Goal: Use online tool/utility: Use online tool/utility

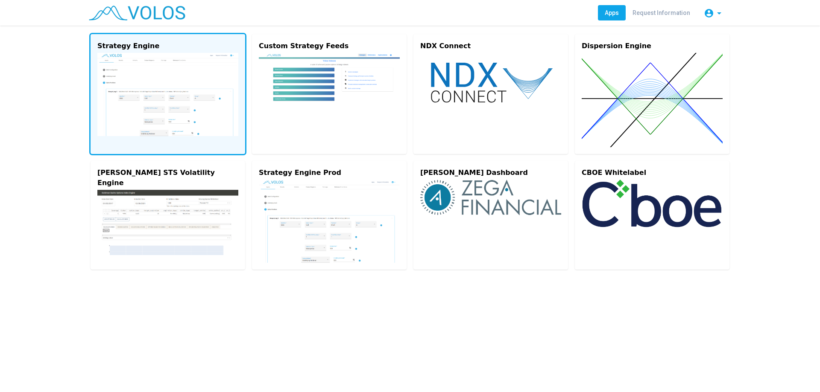
click at [152, 73] on img at bounding box center [167, 94] width 141 height 83
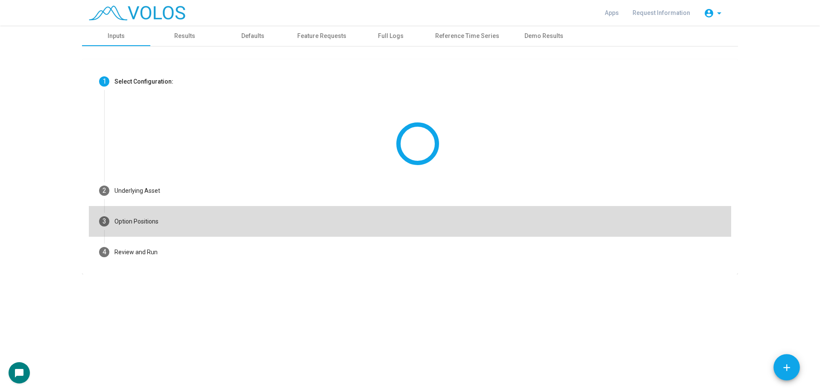
click at [221, 224] on mat-step-header "3 Option Positions" at bounding box center [410, 221] width 642 height 31
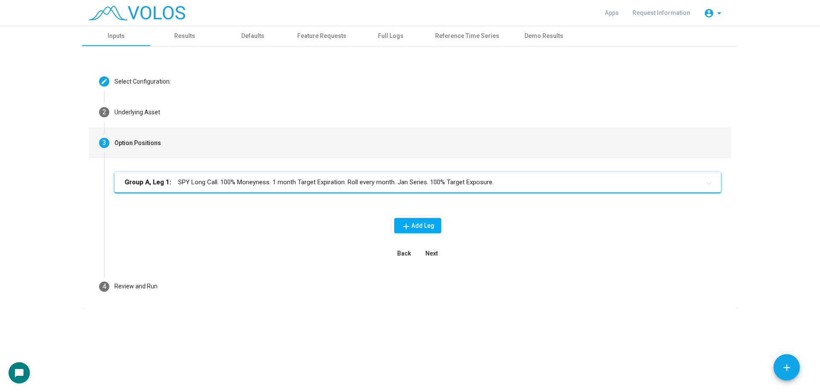
click at [385, 194] on div "Group A, Leg 1: SPY Long Call. 100% Moneyness. 1 month Target Expiration. Roll …" at bounding box center [417, 189] width 606 height 34
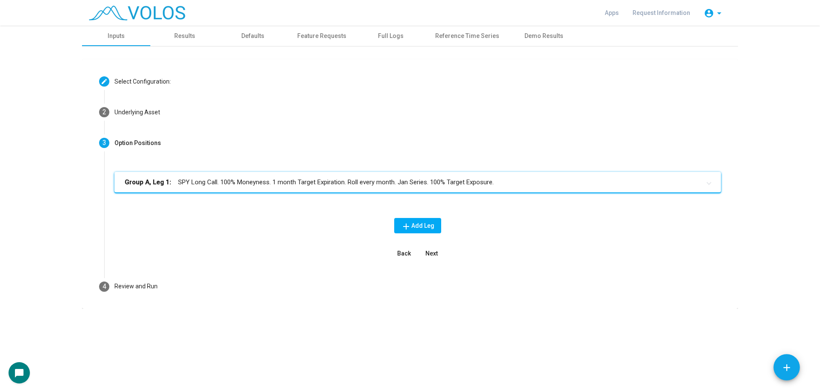
click at [387, 193] on div "Group A, Leg 1: SPY Long Call. 100% Moneyness. 1 month Target Expiration. Roll …" at bounding box center [417, 189] width 606 height 34
click at [392, 189] on mat-expansion-panel-header "Group A, Leg 1: SPY Long Call. 100% Moneyness. 1 month Target Expiration. Roll …" at bounding box center [417, 182] width 606 height 20
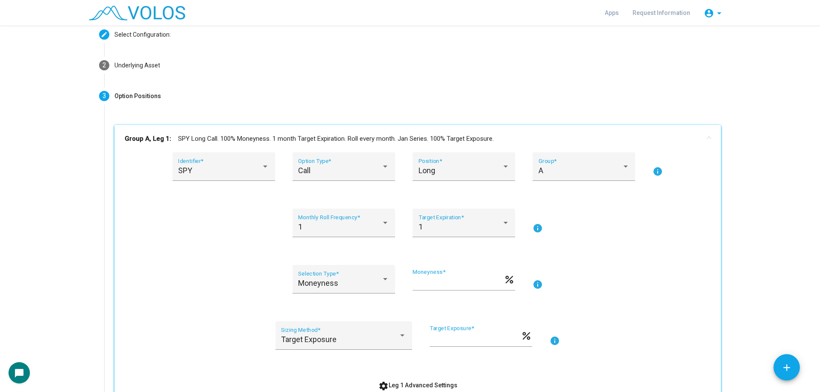
scroll to position [213, 0]
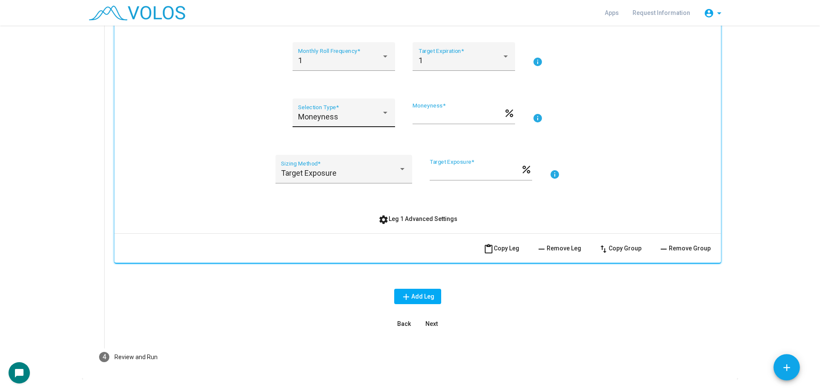
click at [353, 116] on div "Moneyness" at bounding box center [339, 117] width 83 height 9
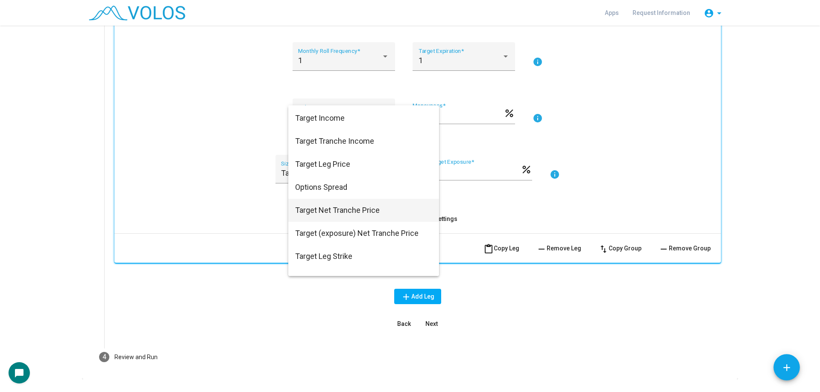
scroll to position [83, 0]
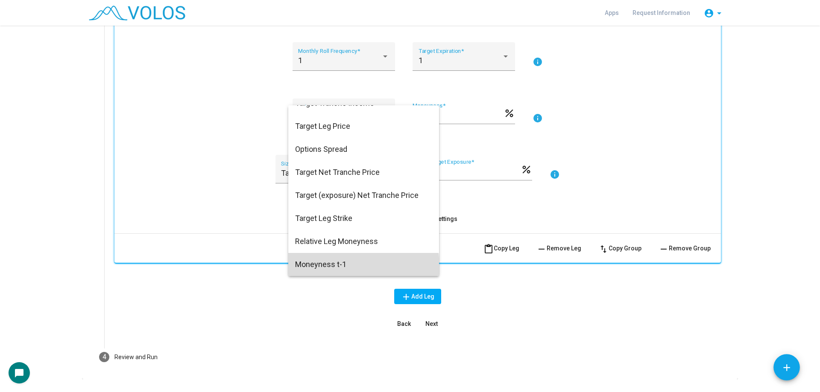
click at [332, 268] on span "Moneyness t-1" at bounding box center [363, 264] width 137 height 23
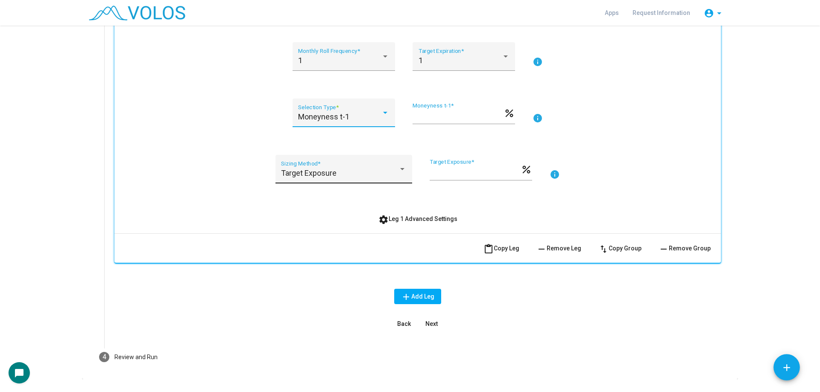
click at [344, 177] on div "Target Exposure" at bounding box center [339, 173] width 117 height 9
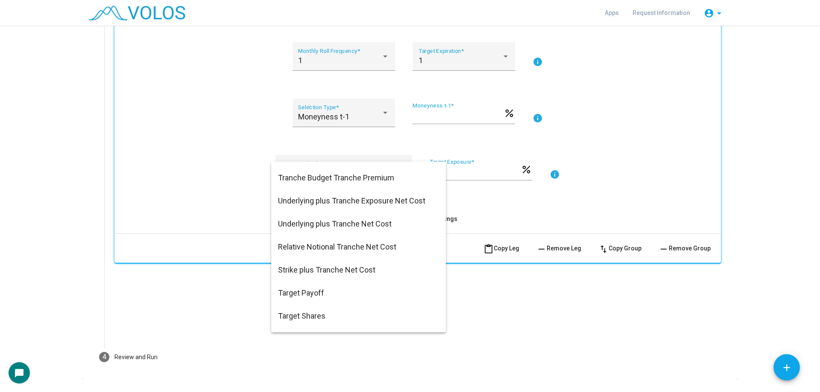
scroll to position [452, 0]
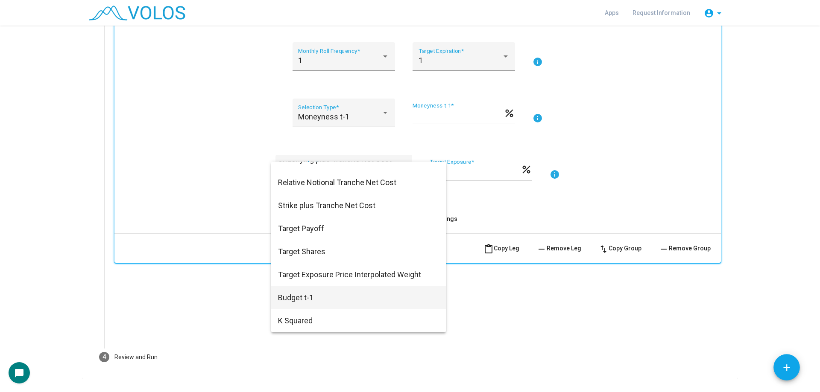
click at [330, 291] on span "Budget t-1" at bounding box center [358, 297] width 161 height 23
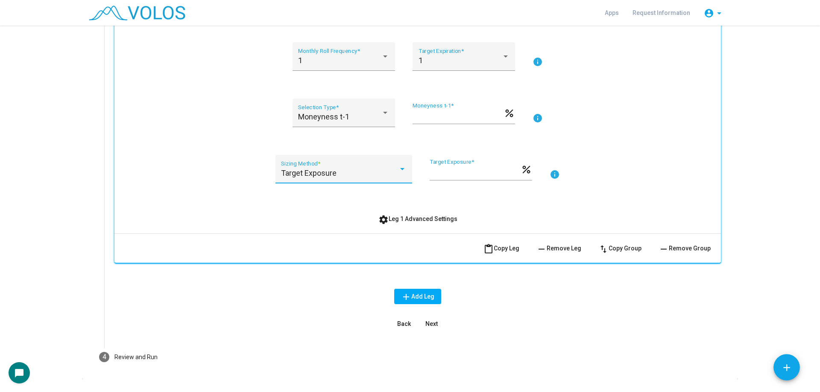
type input "*"
click at [230, 175] on div "Budget t-1 Sizing Method * * Budget t-1 * percent info" at bounding box center [418, 174] width 586 height 39
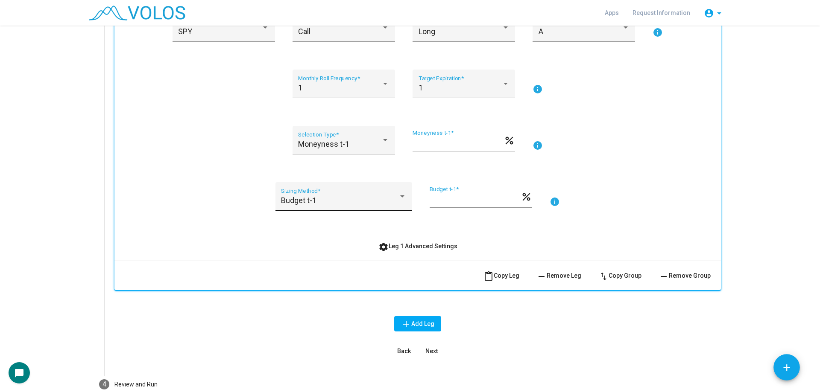
scroll to position [171, 0]
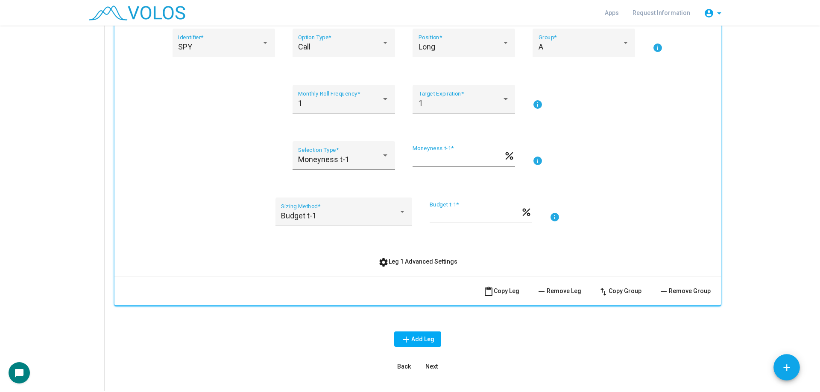
click at [255, 193] on div "SPY Identifier * Call Option Type * Long Position * A Group * info 1 Monthly Ro…" at bounding box center [418, 149] width 586 height 241
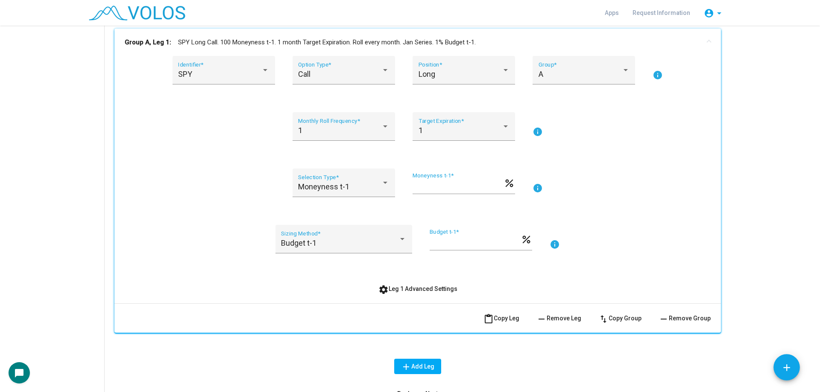
scroll to position [128, 0]
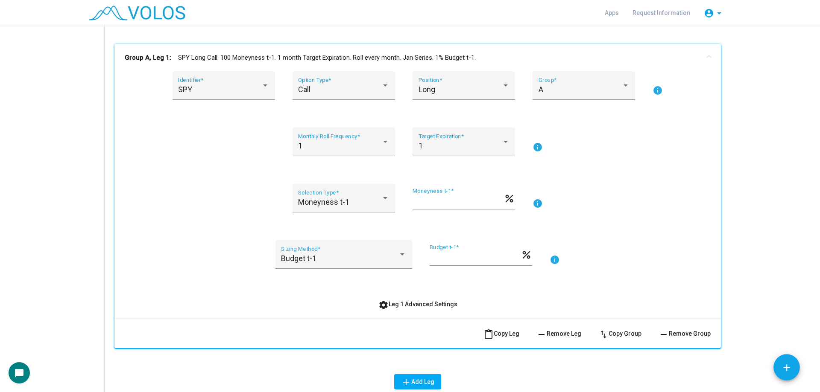
click at [215, 236] on div "SPY Identifier * Call Option Type * Long Position * A Group * info 1 Monthly Ro…" at bounding box center [418, 191] width 586 height 241
click at [352, 200] on div "Moneyness t-1" at bounding box center [339, 202] width 83 height 9
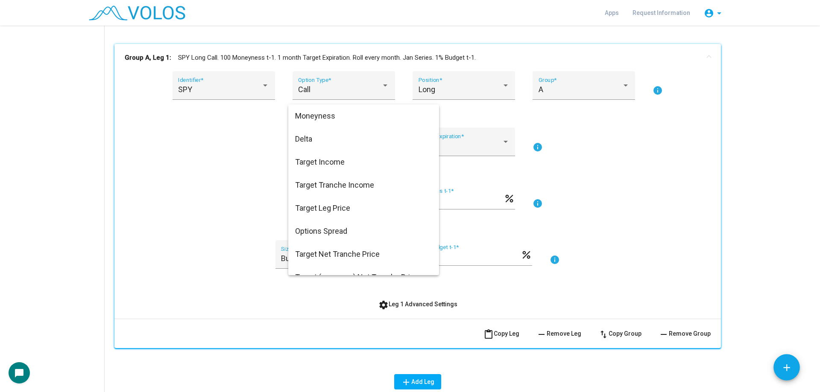
scroll to position [83, 0]
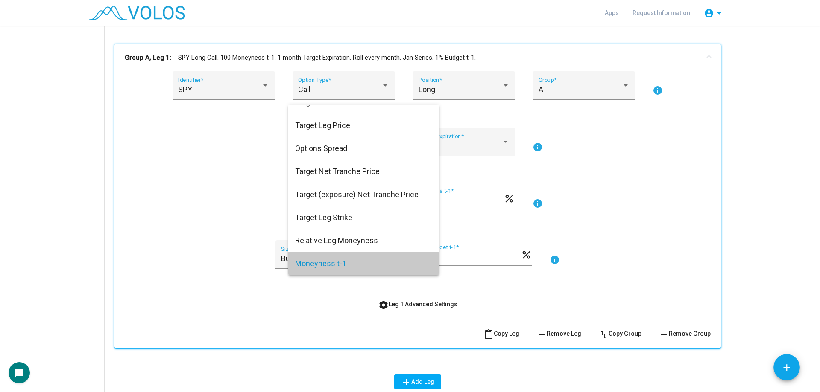
click at [312, 263] on span "Moneyness t-1" at bounding box center [363, 263] width 137 height 23
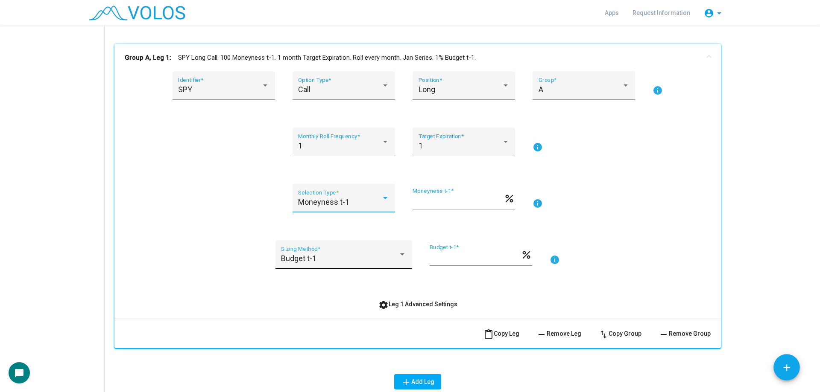
click at [301, 262] on span "Budget t-1" at bounding box center [298, 258] width 35 height 9
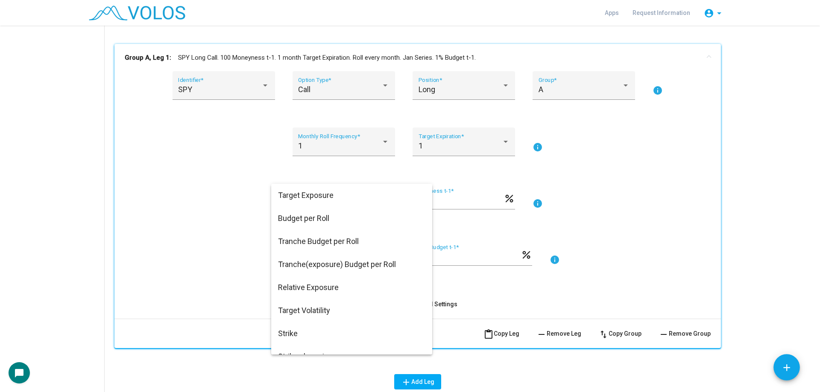
scroll to position [452, 0]
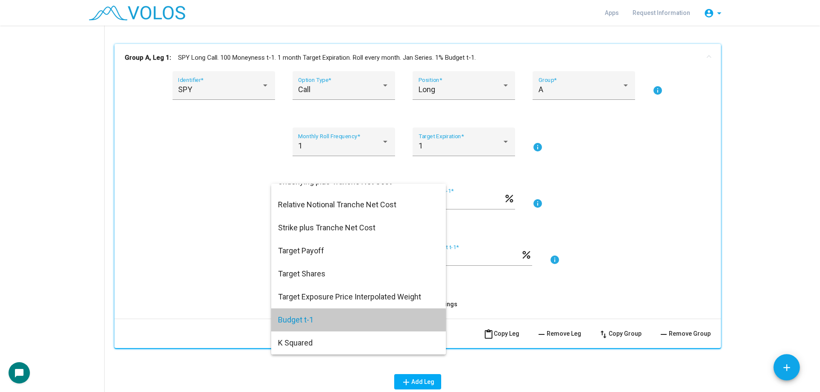
click at [339, 321] on span "Budget t-1" at bounding box center [358, 320] width 161 height 23
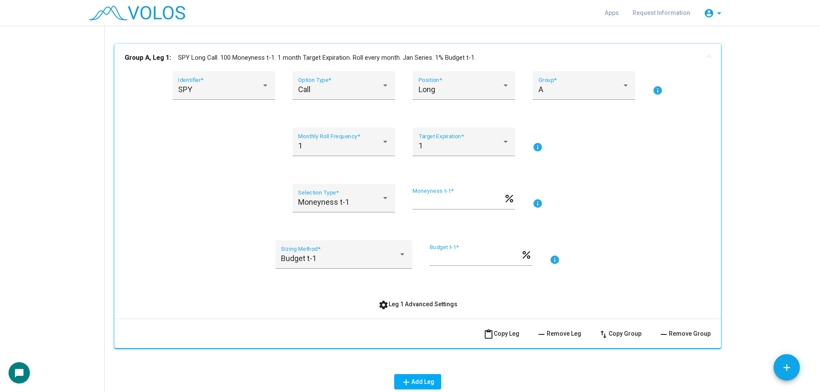
click at [247, 291] on div "SPY Identifier * Call Option Type * Long Position * A Group * info 1 Monthly Ro…" at bounding box center [418, 191] width 586 height 241
click at [330, 206] on span "Moneyness t-1" at bounding box center [323, 202] width 51 height 9
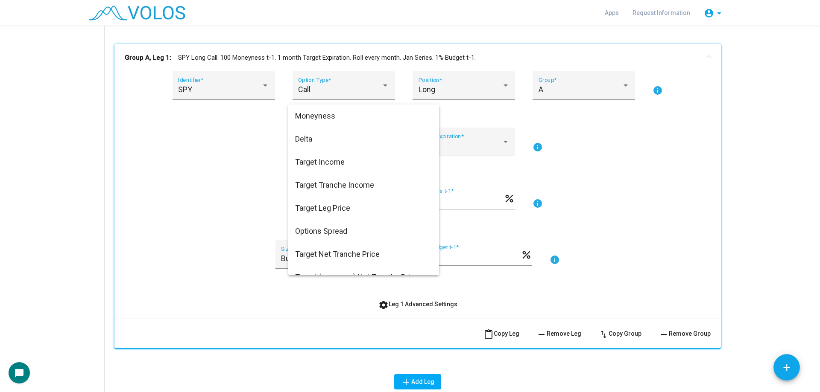
scroll to position [83, 0]
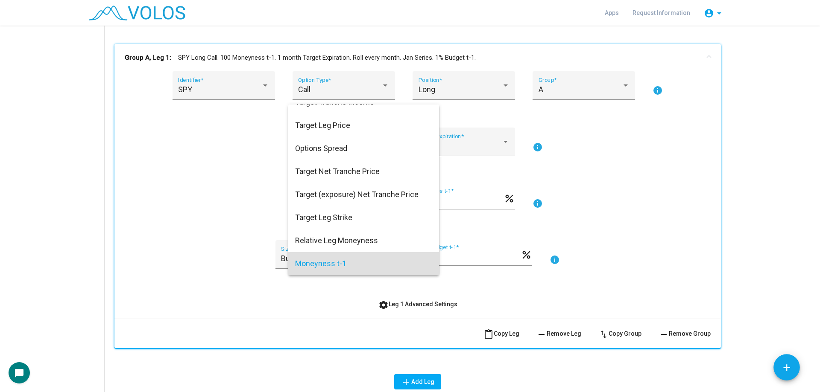
click at [242, 235] on div at bounding box center [410, 196] width 820 height 392
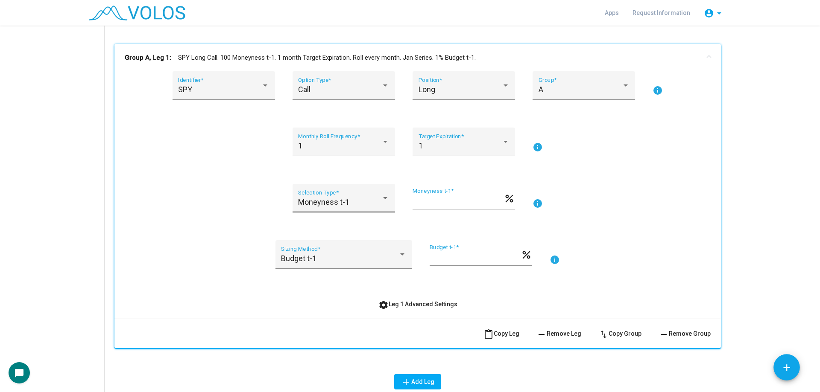
click at [319, 200] on span "Moneyness t-1" at bounding box center [323, 202] width 51 height 9
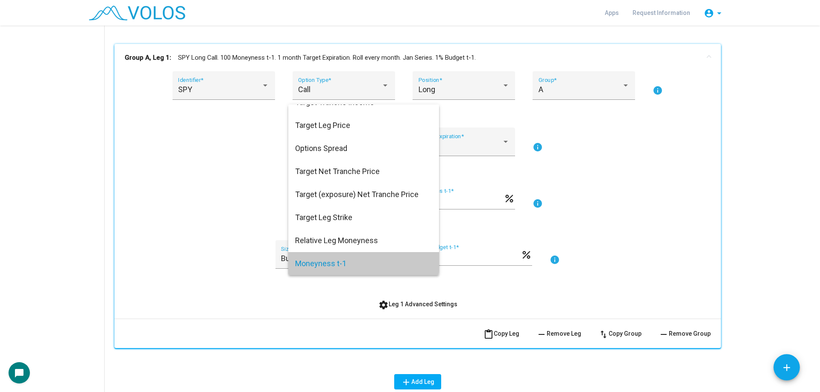
click at [321, 255] on span "Moneyness t-1" at bounding box center [363, 263] width 137 height 23
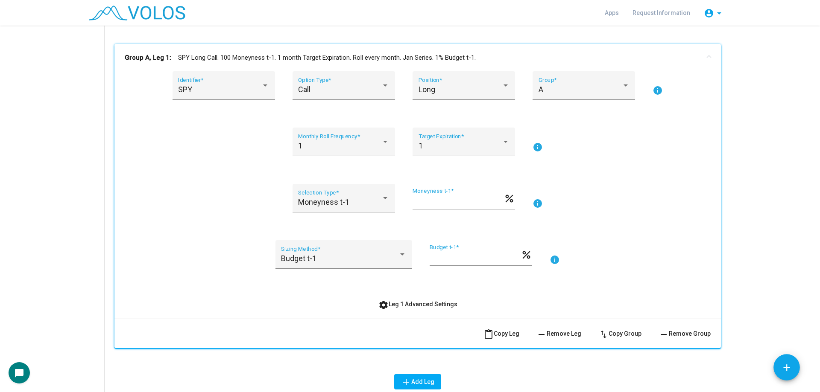
click at [248, 204] on div "Moneyness t-1 Selection Type * *** Moneyness t-1 * percent info" at bounding box center [418, 203] width 586 height 39
click at [319, 193] on div "Moneyness t-1 Selection Type *" at bounding box center [343, 201] width 91 height 23
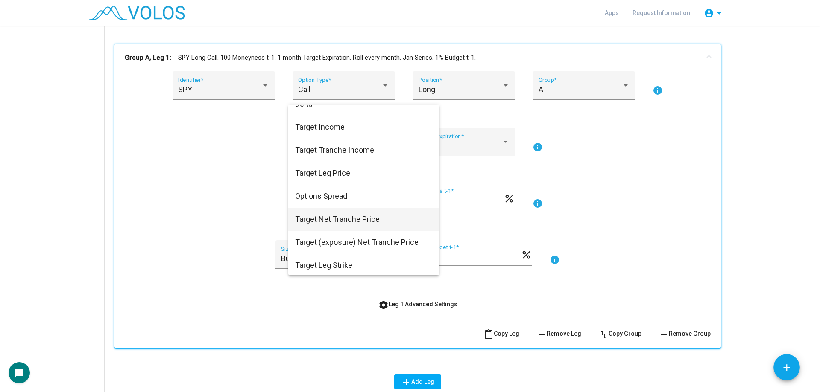
scroll to position [0, 0]
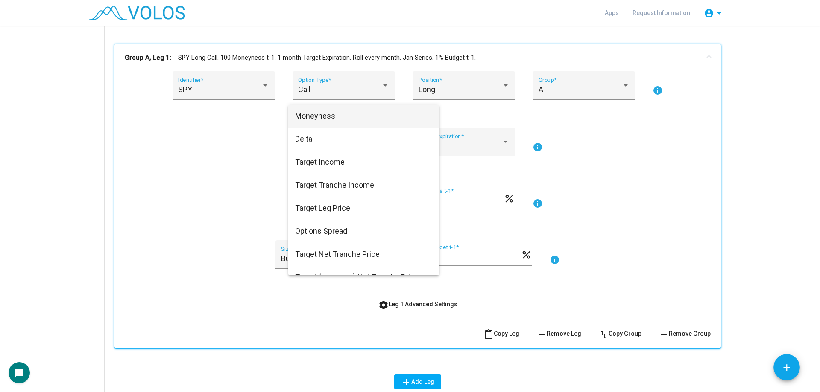
click at [340, 111] on span "Moneyness" at bounding box center [363, 116] width 137 height 23
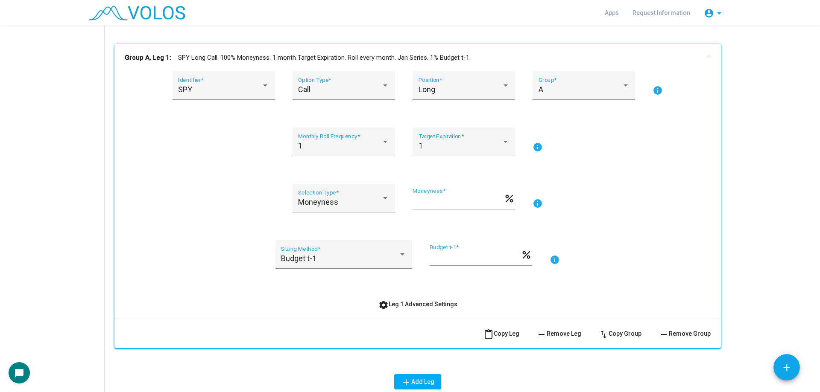
click at [331, 272] on div "Budget t-1 Sizing Method *" at bounding box center [343, 259] width 137 height 39
click at [326, 257] on div "Budget t-1" at bounding box center [339, 258] width 117 height 9
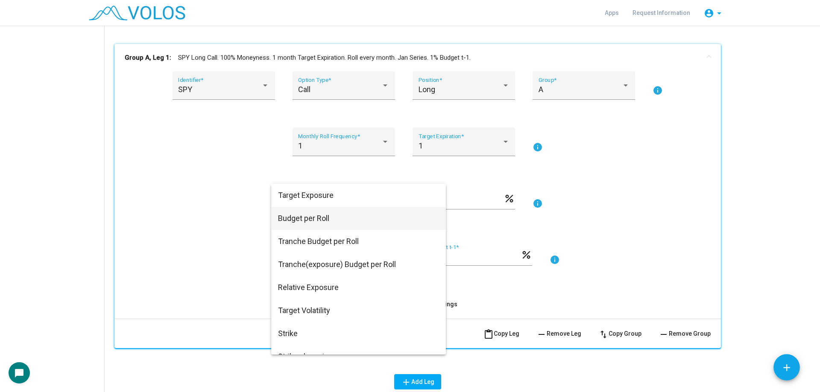
click at [323, 212] on span "Budget per Roll" at bounding box center [358, 218] width 161 height 23
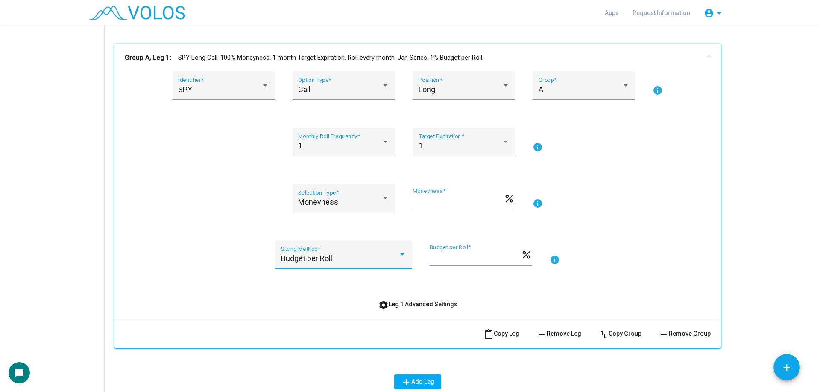
click at [236, 243] on div "Budget per Roll Sizing Method * * Budget per Roll * percent info" at bounding box center [418, 259] width 586 height 39
click at [361, 200] on div "Moneyness" at bounding box center [339, 202] width 83 height 9
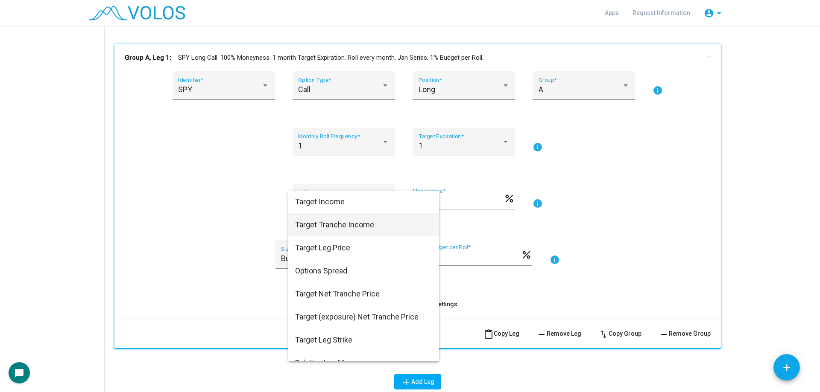
scroll to position [83, 0]
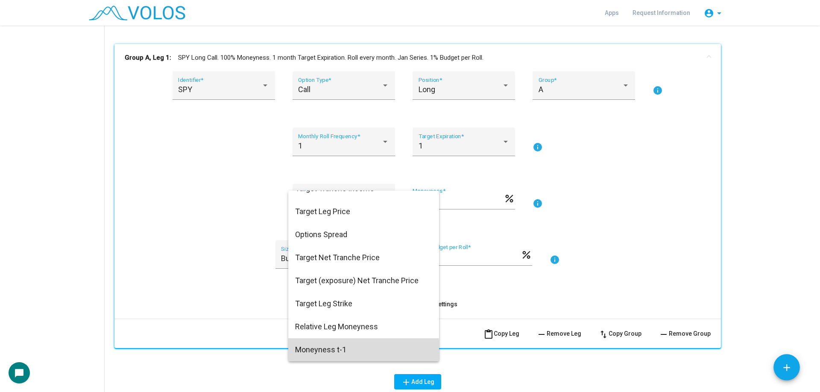
click at [350, 350] on span "Moneyness t-1" at bounding box center [363, 350] width 137 height 23
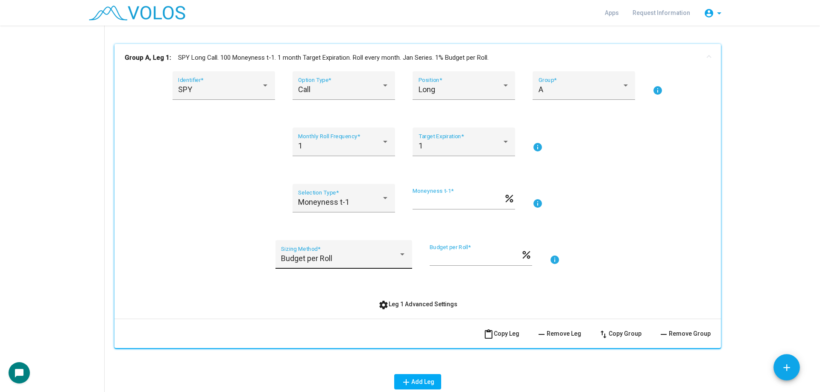
click at [328, 265] on div "Budget per Roll Sizing Method *" at bounding box center [343, 257] width 125 height 23
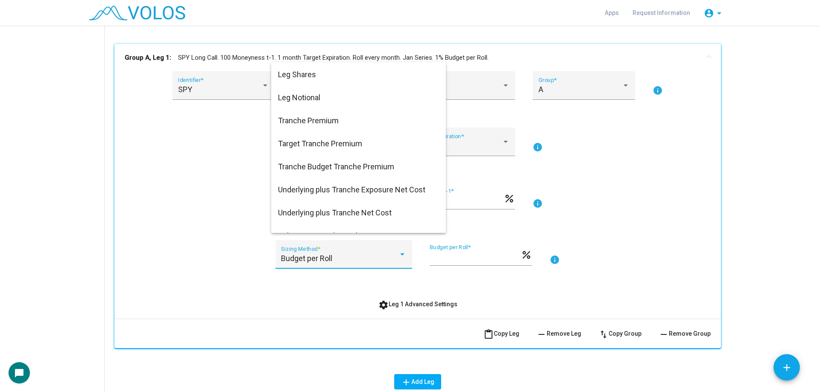
scroll to position [452, 0]
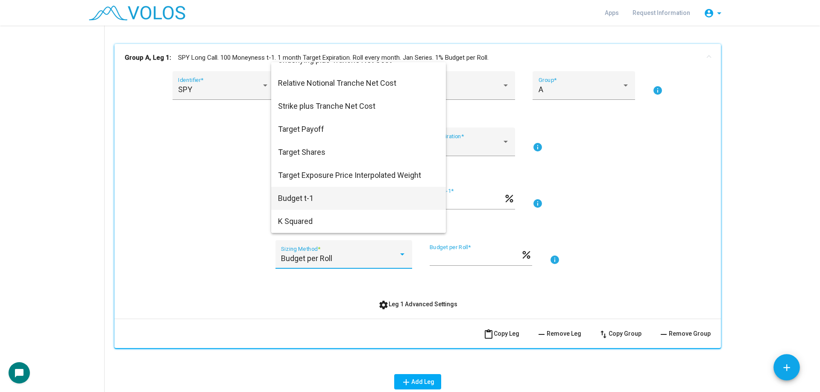
click at [333, 195] on span "Budget t-1" at bounding box center [358, 198] width 161 height 23
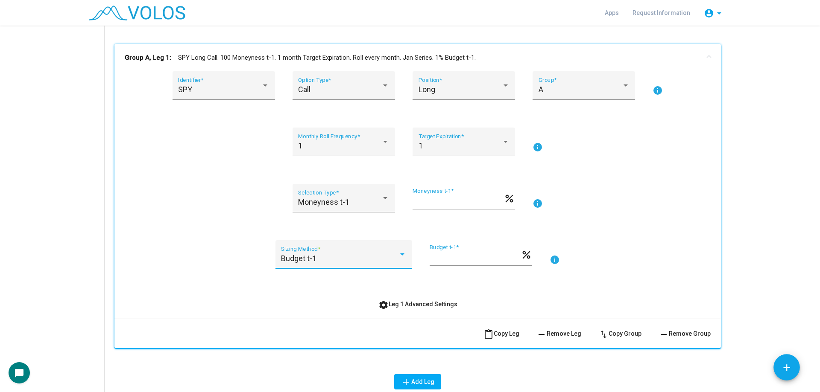
click at [201, 226] on div "SPY Identifier * Call Option Type * Long Position * A Group * info 1 Monthly Ro…" at bounding box center [418, 191] width 586 height 241
